Goal: Task Accomplishment & Management: Complete application form

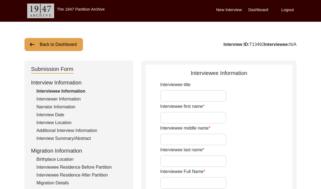
type input "Smt."
type input "[PERSON_NAME]"
type input "N/A"
type input "Saha"
type input "[PERSON_NAME]"
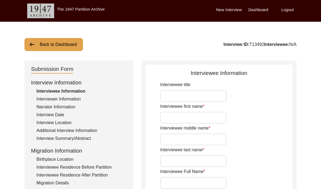
type input "[PERSON_NAME]"
type input "[DATE]"
type input "82"
type input "[DEMOGRAPHIC_DATA]"
type input "Bangla"
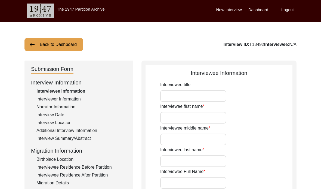
type input "[DEMOGRAPHIC_DATA]"
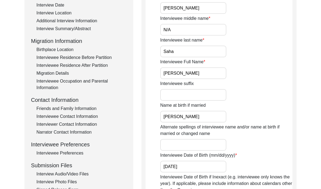
scroll to position [124, 0]
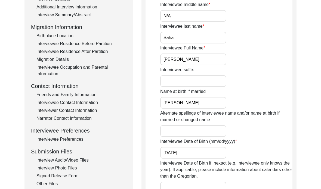
click at [60, 177] on div "Signed Release Form" at bounding box center [81, 176] width 90 height 7
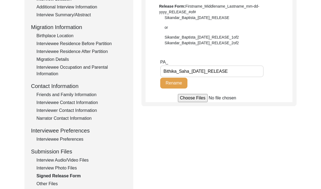
click at [237, 71] on input "Bithika_Saha_[DATE]_RELEASE" at bounding box center [211, 72] width 103 height 12
type input "Bithika_Saha_[DATE]_RELEASE.pdf"
click at [175, 85] on button "Rename" at bounding box center [173, 83] width 27 height 11
click at [69, 161] on div "Interview Audio/Video Files" at bounding box center [81, 160] width 90 height 7
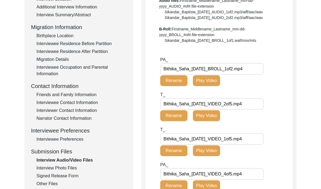
click at [71, 169] on div "Interview Photo Files" at bounding box center [81, 168] width 90 height 7
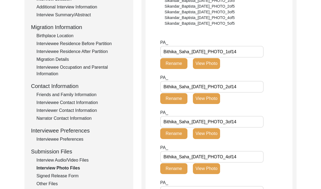
type input "[DATE] - Smt. [PERSON_NAME] on the day of the interview."
type input "[DATE] - Smt. [PERSON_NAME], and the interviewer, [PERSON_NAME] (her granddaugh…"
type input "[DATE] - Smt. [PERSON_NAME] looking at an old photograph of herself."
type input "[DATE] - Smt. [PERSON_NAME] and the interviewer talking before the interview."
type input "[DATE] - Smt. Saha with old photo albums."
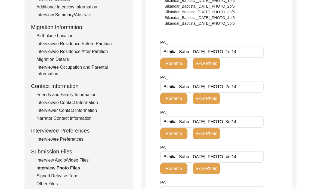
type input "1957 - Photograph of Smt. Saha which was taken by her Eldest brother, [PERSON_N…"
type input "[DATE] - Smt. [PERSON_NAME] on her wedding day before the groom and his family …"
type input "[DATE] – Smt. [PERSON_NAME]’s mother, Late [PERSON_NAME], welcoming her husband…"
type input "[DATE] - Smt. [PERSON_NAME]'s youngest sister, [PERSON_NAME], applying sandalwo…"
type input "[DATE] - Smt. [PERSON_NAME] and her husband, Late [PERSON_NAME], on the day of …"
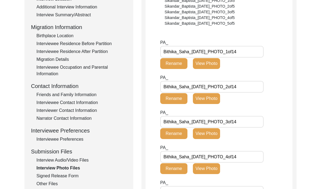
type input "1965 - Smt. [PERSON_NAME] and her husband, Late [PERSON_NAME]. This photograph …"
type input "[DATE] - Smt. [PERSON_NAME] during a trip with her husband to [GEOGRAPHIC_DATA]…"
type textarea "Photo #13 caption: 1968 - Smt. Saha with her son, [PERSON_NAME], who is a year …"
type input "8"
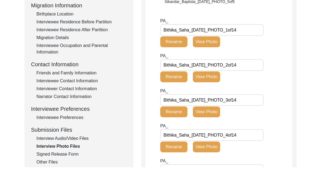
scroll to position [145, 0]
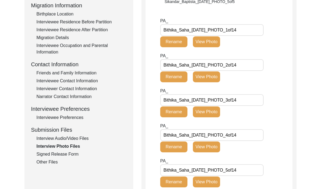
click at [254, 26] on input "Bithika_Saha_[DATE]_PHOTO_1of14" at bounding box center [211, 30] width 103 height 12
click at [251, 32] on input "Bithika_Saha_[DATE]_PHOTO_1of14" at bounding box center [211, 30] width 103 height 12
type input "Bithika_Saha_[DATE]_PHOTO_1of14.jpeg"
click at [248, 68] on input "Bithika_Saha_[DATE]_PHOTO_2of14" at bounding box center [211, 65] width 103 height 12
type input "Bithika_Saha_[DATE]_PHOTO_2of14.jpeg"
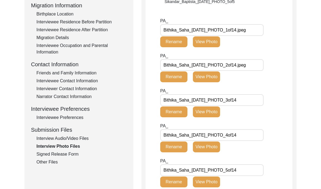
click at [178, 43] on button "Rename" at bounding box center [173, 41] width 27 height 11
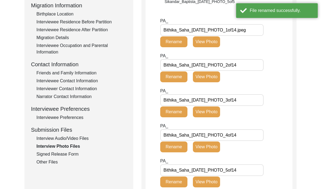
click at [248, 67] on input "Bithika_Saha_[DATE]_PHOTO_2of14" at bounding box center [211, 65] width 103 height 12
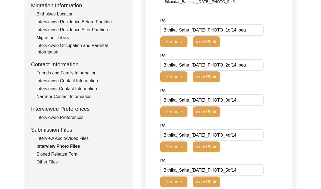
type input "Bithika_Saha_[DATE]_PHOTO_2of14.jpeg"
click at [174, 75] on button "Rename" at bounding box center [173, 76] width 27 height 11
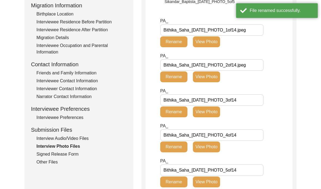
click at [255, 99] on input "Bithika_Saha_[DATE]_PHOTO_3of14" at bounding box center [211, 100] width 103 height 12
type input "Bithika_Saha_[DATE]_PHOTO_3of14.jpeg"
click at [171, 109] on button "Rename" at bounding box center [173, 112] width 27 height 11
type input "Bithika_Saha_[DATE]_PHOTO_4of14.jpeg"
click at [179, 146] on button "Rename" at bounding box center [173, 147] width 27 height 11
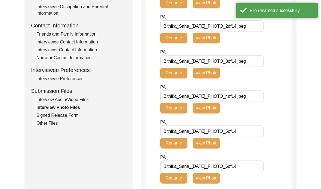
scroll to position [188, 0]
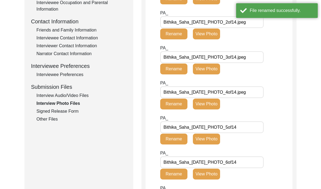
click at [255, 129] on input "Bithika_Saha_[DATE]_PHOTO_5of14" at bounding box center [211, 127] width 103 height 12
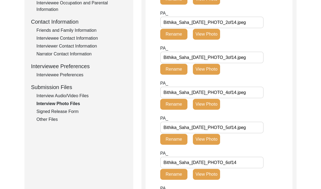
type input "Bithika_Saha_[DATE]_PHOTO_5of14.jpeg"
click at [179, 140] on button "Rename" at bounding box center [173, 139] width 27 height 11
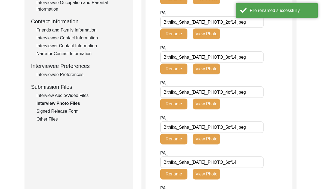
scroll to position [188, 0]
click at [244, 164] on input "Bithika_Saha_[DATE]_PHOTO_6of14" at bounding box center [211, 163] width 103 height 12
click at [250, 160] on input "Bithika_Saha_[DATE]_PHOTO_6of14" at bounding box center [211, 163] width 103 height 12
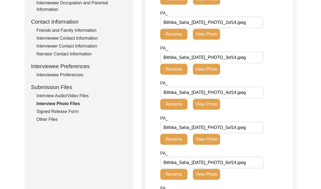
type input "Bithika_Saha_[DATE]_PHOTO_6of14.jpeg"
click at [173, 173] on button "Rename" at bounding box center [173, 174] width 27 height 11
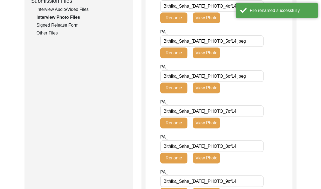
scroll to position [275, 0]
click at [248, 108] on input "Bithika_Saha_[DATE]_PHOTO_7of14" at bounding box center [211, 111] width 103 height 12
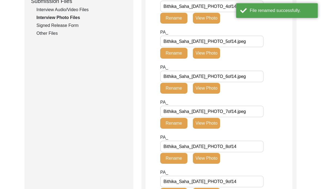
type input "Bithika_Saha_[DATE]_PHOTO_7of14.jpeg"
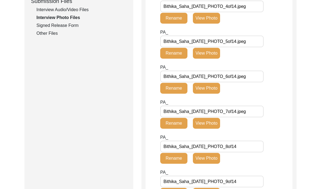
click at [178, 123] on button "Rename" at bounding box center [173, 123] width 27 height 11
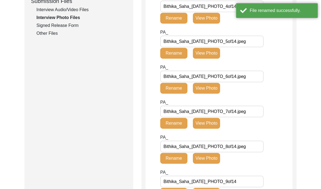
type input "Bithika_Saha_[DATE]_PHOTO_8of14.jpeg"
click at [173, 156] on button "Rename" at bounding box center [173, 158] width 27 height 11
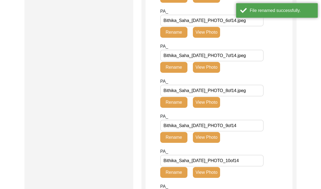
scroll to position [330, 0]
click at [251, 126] on input "Bithika_Saha_[DATE]_PHOTO_9of14" at bounding box center [211, 126] width 103 height 12
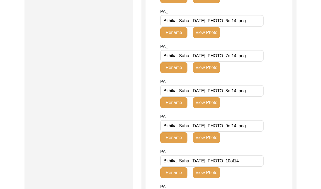
type input "Bithika_Saha_[DATE]_PHOTO_9of14.jpeg"
click at [169, 137] on button "Rename" at bounding box center [173, 137] width 27 height 11
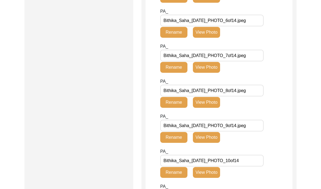
scroll to position [330, 0]
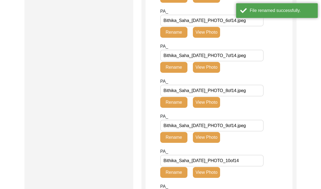
click at [251, 163] on input "Bithika_Saha_[DATE]_PHOTO_10of14" at bounding box center [211, 161] width 103 height 12
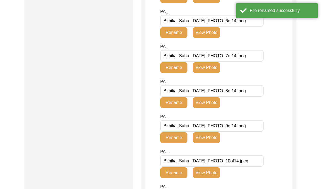
type input "Bithika_Saha_[DATE]_PHOTO_10of14.jpeg"
click at [172, 172] on button "Rename" at bounding box center [173, 172] width 27 height 11
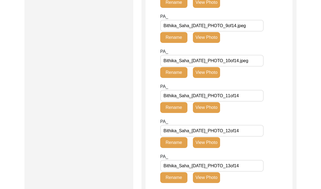
scroll to position [430, 0]
click at [251, 97] on input "Bithika_Saha_[DATE]_PHOTO_11of14" at bounding box center [211, 96] width 103 height 12
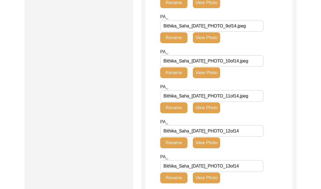
type input "Bithika_Saha_[DATE]_PHOTO_11of14.jpeg"
click at [178, 105] on button "Rename" at bounding box center [173, 107] width 27 height 11
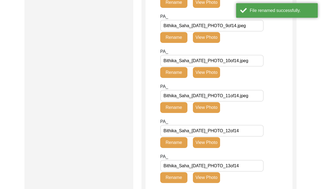
scroll to position [430, 0]
click at [251, 134] on input "Bithika_Saha_[DATE]_PHOTO_12of14" at bounding box center [211, 131] width 103 height 12
click at [250, 130] on input "Bithika_Saha_[DATE]_PHOTO_12of14" at bounding box center [211, 131] width 103 height 12
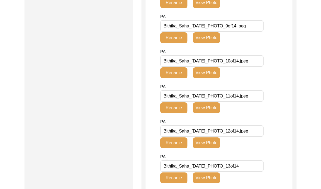
type input "Bithika_Saha_[DATE]_PHOTO_12of14.jpeg"
click at [179, 147] on button "Rename" at bounding box center [173, 143] width 27 height 11
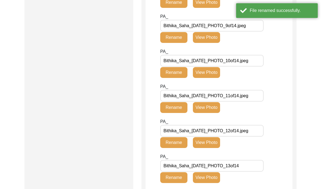
scroll to position [431, 0]
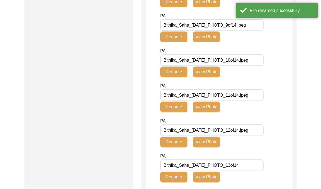
click at [251, 166] on input "Bithika_Saha_[DATE]_PHOTO_13of14" at bounding box center [211, 166] width 103 height 12
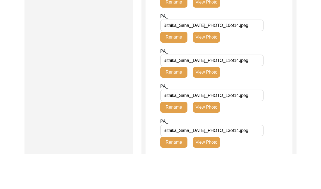
scroll to position [431, 0]
type input "Bithika_Saha_[DATE]_PHOTO_13of14.jpeg"
click at [180, 172] on button "Rename" at bounding box center [173, 177] width 27 height 11
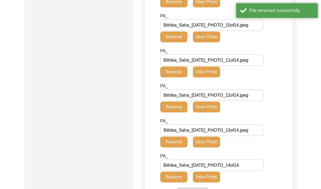
scroll to position [466, 0]
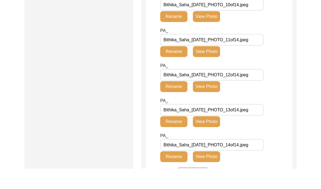
type input "Bithika_Saha_[DATE]_PHOTO_14of14.jpeg"
click at [184, 172] on button "Rename" at bounding box center [173, 177] width 27 height 11
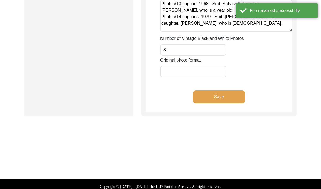
scroll to position [911, 0]
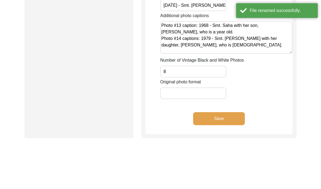
click at [212, 121] on button "Save" at bounding box center [219, 118] width 52 height 13
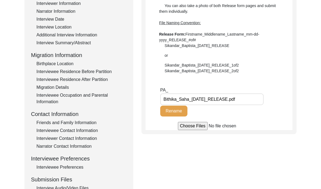
scroll to position [114, 0]
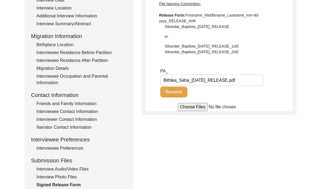
click at [58, 176] on div "Interview Photo Files" at bounding box center [81, 177] width 90 height 7
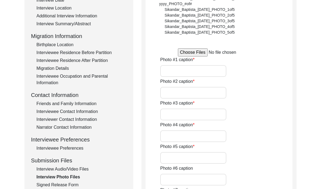
type input "[DATE] - Smt. [PERSON_NAME] on the day of the interview."
type input "[DATE] - Smt. [PERSON_NAME], and the interviewer, [PERSON_NAME] (her granddaugh…"
type input "[DATE] - Smt. [PERSON_NAME] looking at an old photograph of herself."
type input "[DATE] - Smt. [PERSON_NAME] and the interviewer talking before the interview."
type input "[DATE] - Smt. Saha with old photo albums."
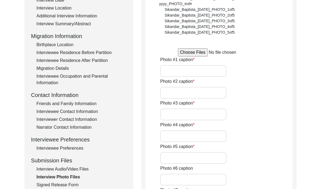
type input "1957 - Photograph of Smt. Saha which was taken by her Eldest brother, [PERSON_N…"
type input "[DATE] - Smt. [PERSON_NAME] on her wedding day before the groom and his family …"
type input "[DATE] – Smt. [PERSON_NAME]’s mother, Late [PERSON_NAME], welcoming her husband…"
type input "[DATE] - Smt. [PERSON_NAME]'s youngest sister, [PERSON_NAME], applying sandalwo…"
type input "[DATE] - Smt. [PERSON_NAME] and her husband, Late [PERSON_NAME], on the day of …"
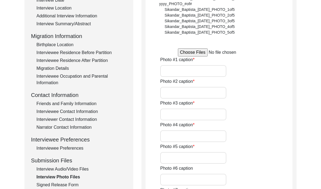
type input "1965 - Smt. [PERSON_NAME] and her husband, Late [PERSON_NAME]. This photograph …"
type input "[DATE] - Smt. [PERSON_NAME] during a trip with her husband to [GEOGRAPHIC_DATA]…"
type textarea "Photo #13 caption: 1968 - Smt. Saha with her son, [PERSON_NAME], who is a year …"
type input "8"
